Goal: Obtain resource: Download file/media

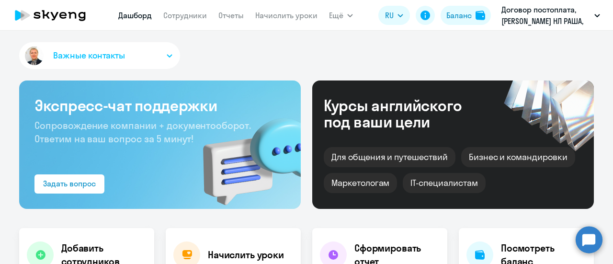
select select "30"
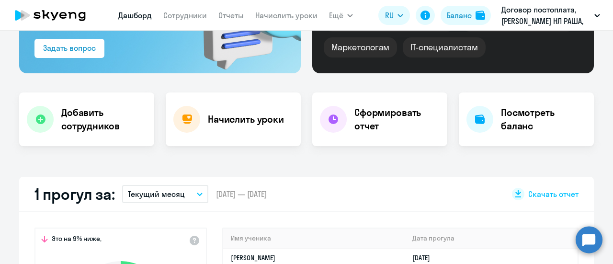
scroll to position [192, 0]
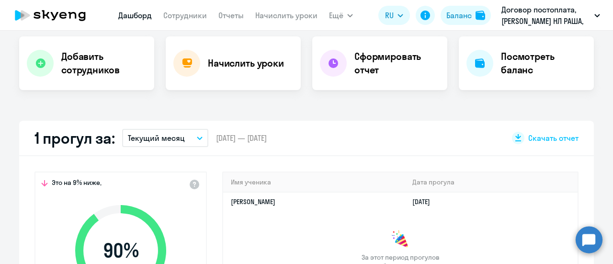
click at [197, 137] on icon "button" at bounding box center [200, 138] width 6 height 3
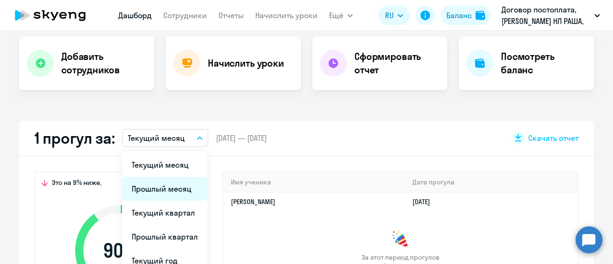
click at [146, 186] on li "Прошлый месяц" at bounding box center [164, 189] width 85 height 24
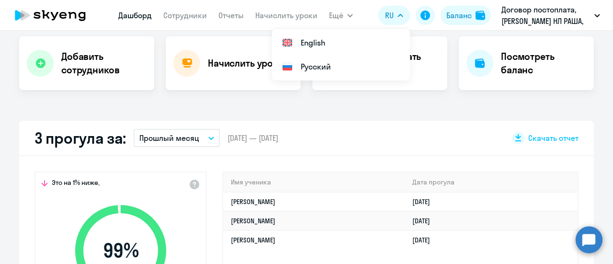
click at [221, 10] on app-menu-item-link "Отчеты" at bounding box center [230, 16] width 25 height 12
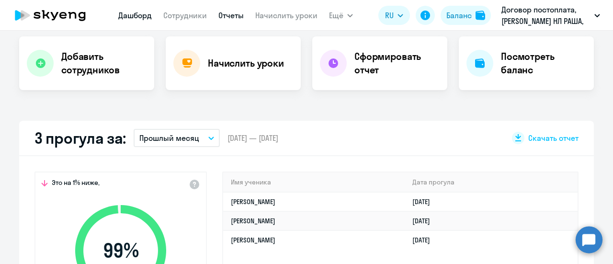
click at [228, 15] on link "Отчеты" at bounding box center [230, 16] width 25 height 10
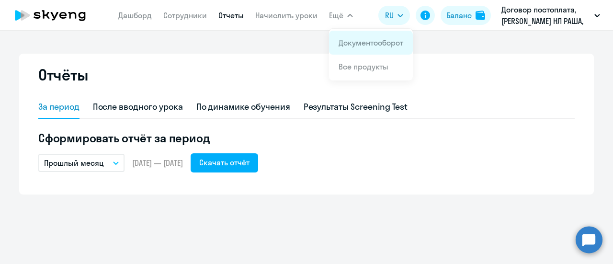
click at [355, 44] on link "Документооборот" at bounding box center [371, 43] width 65 height 10
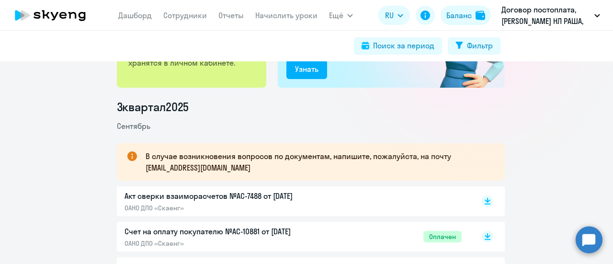
scroll to position [96, 0]
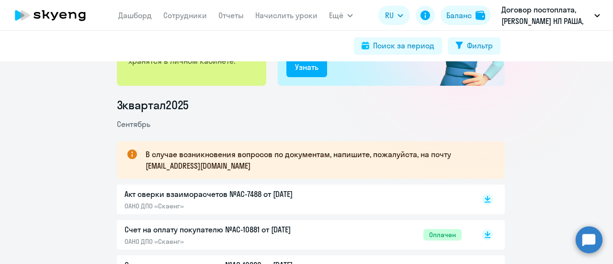
click at [172, 194] on p "Акт сверки взаиморасчетов №AC-7488 от [DATE]" at bounding box center [225, 193] width 201 height 11
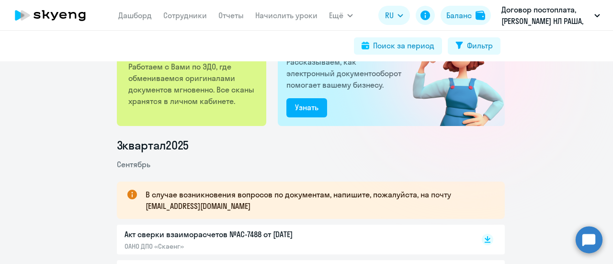
scroll to position [0, 0]
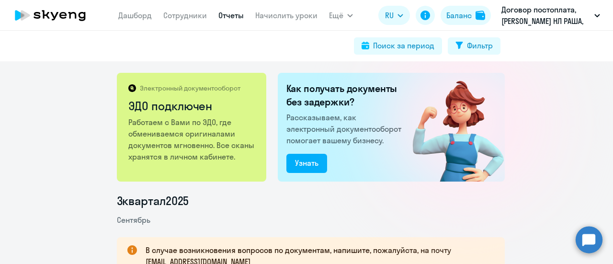
click at [229, 14] on link "Отчеты" at bounding box center [230, 16] width 25 height 10
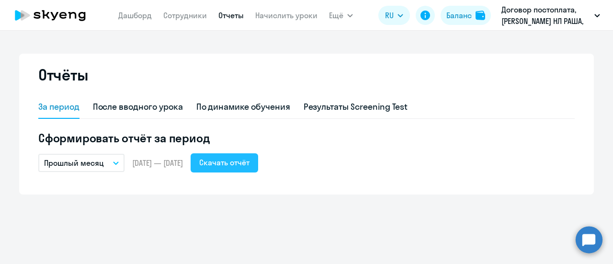
click at [250, 160] on div "Скачать отчёт" at bounding box center [224, 162] width 50 height 11
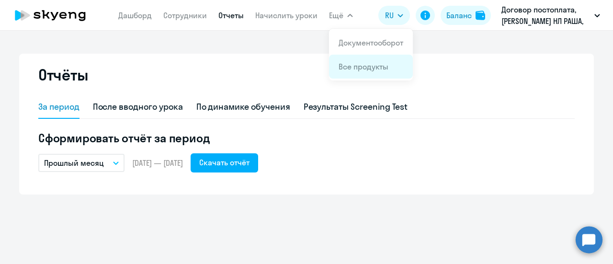
click at [350, 68] on link "Все продукты" at bounding box center [364, 67] width 50 height 10
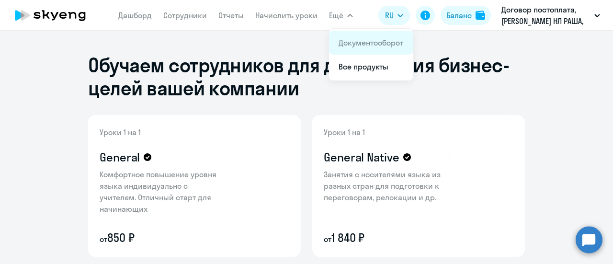
click at [352, 42] on link "Документооборот" at bounding box center [371, 43] width 65 height 10
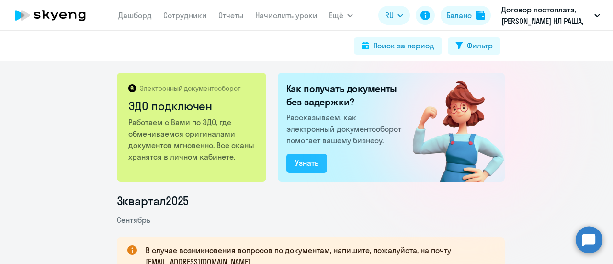
click at [301, 162] on div "Узнать" at bounding box center [306, 162] width 23 height 11
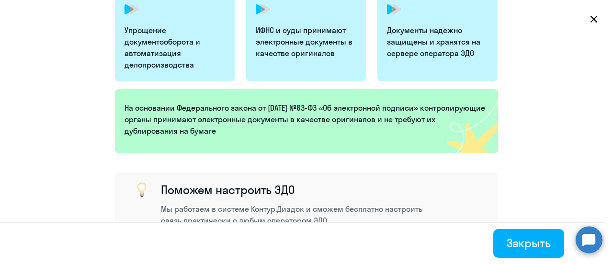
scroll to position [335, 0]
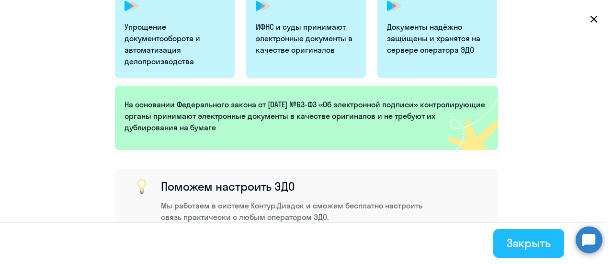
drag, startPoint x: 510, startPoint y: 252, endPoint x: 401, endPoint y: 174, distance: 133.2
click at [509, 252] on button "Закрыть" at bounding box center [528, 243] width 71 height 29
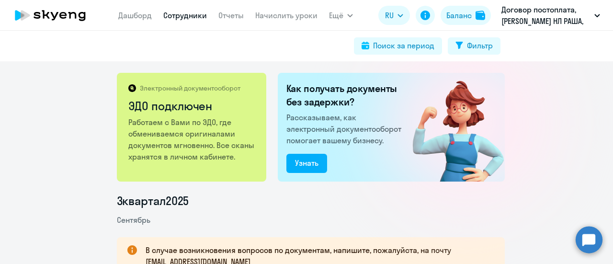
click at [172, 16] on link "Сотрудники" at bounding box center [185, 16] width 44 height 10
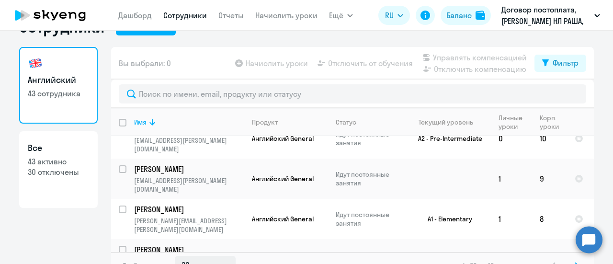
scroll to position [42, 0]
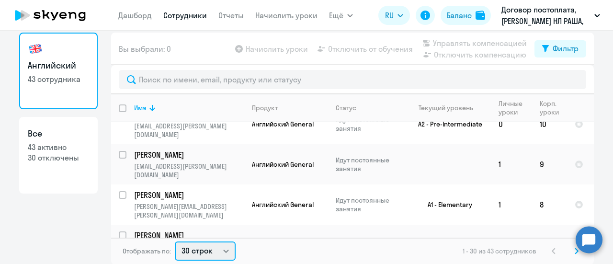
click at [220, 250] on select "30 строк 50 строк 100 строк" at bounding box center [205, 250] width 61 height 19
select select "50"
click at [175, 241] on select "30 строк 50 строк 100 строк" at bounding box center [205, 250] width 61 height 19
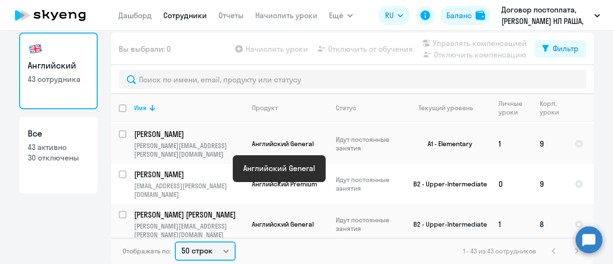
scroll to position [1546, 0]
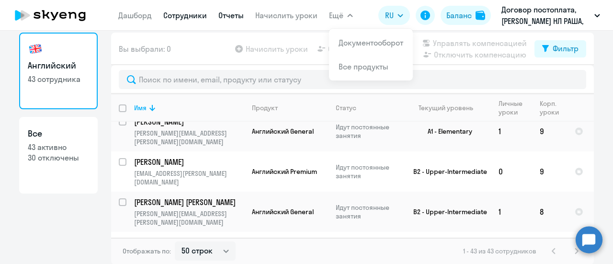
click at [224, 13] on link "Отчеты" at bounding box center [230, 16] width 25 height 10
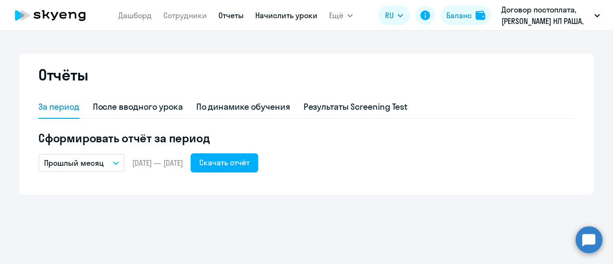
click at [274, 11] on link "Начислить уроки" at bounding box center [286, 16] width 62 height 10
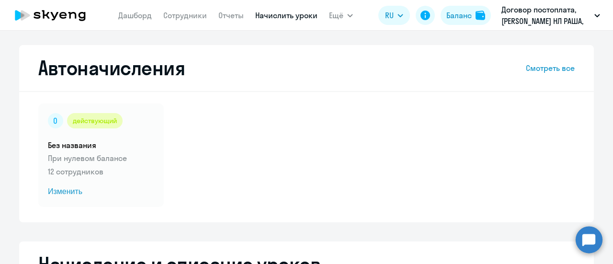
select select "10"
click at [193, 15] on link "Сотрудники" at bounding box center [185, 16] width 44 height 10
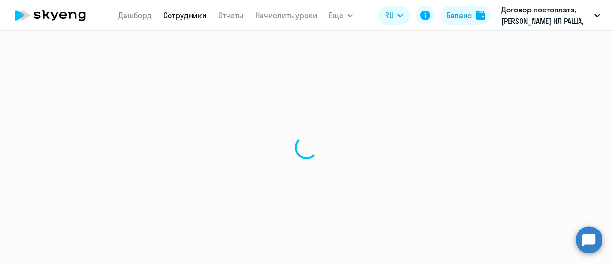
select select "30"
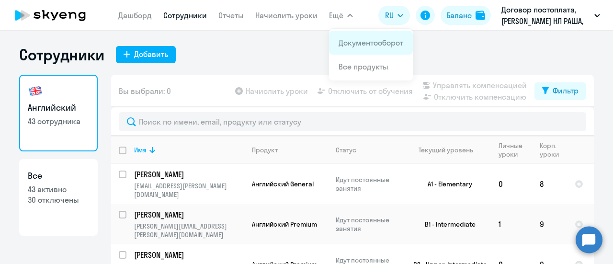
click at [359, 42] on link "Документооборот" at bounding box center [371, 43] width 65 height 10
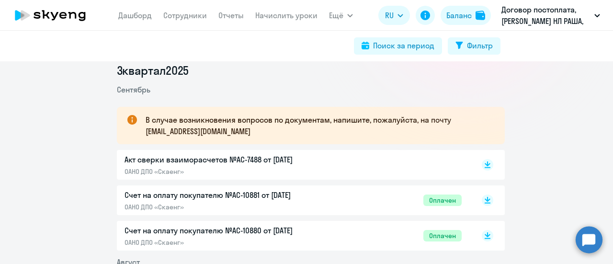
scroll to position [192, 0]
